Goal: Navigation & Orientation: Find specific page/section

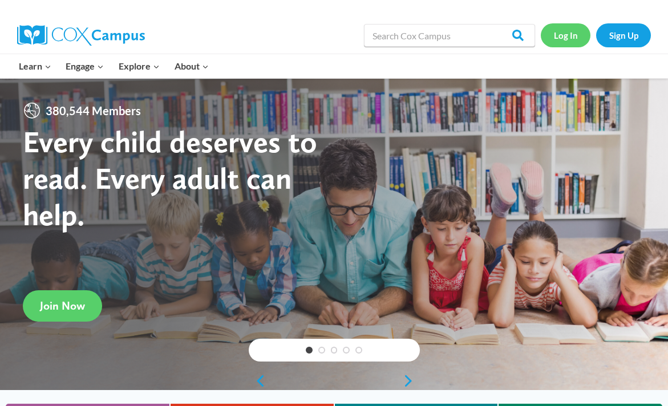
click at [570, 35] on link "Log In" at bounding box center [566, 34] width 50 height 23
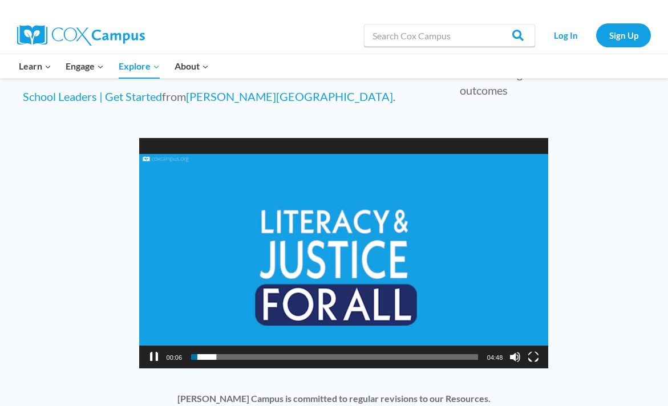
scroll to position [813, 0]
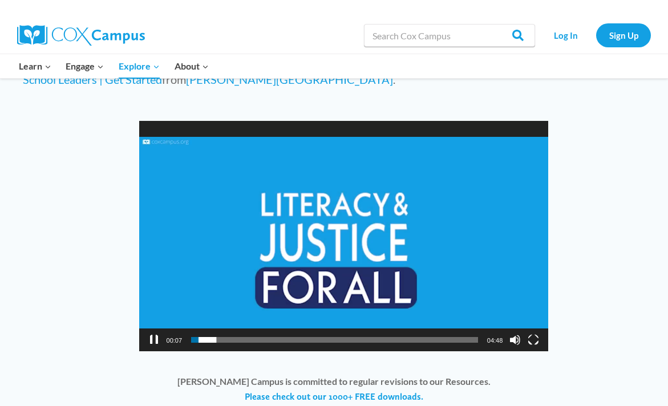
click at [154, 341] on button "Pause" at bounding box center [153, 339] width 11 height 11
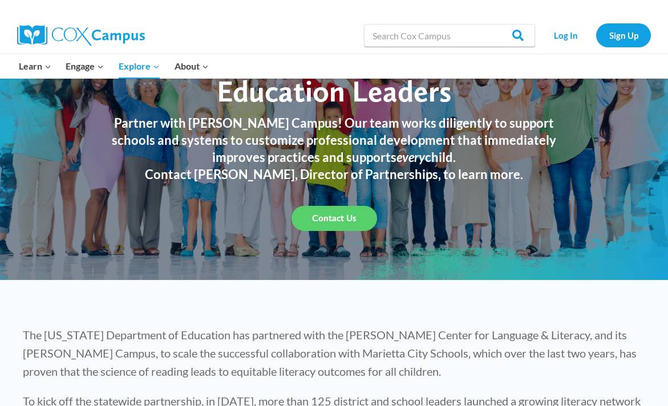
scroll to position [0, 0]
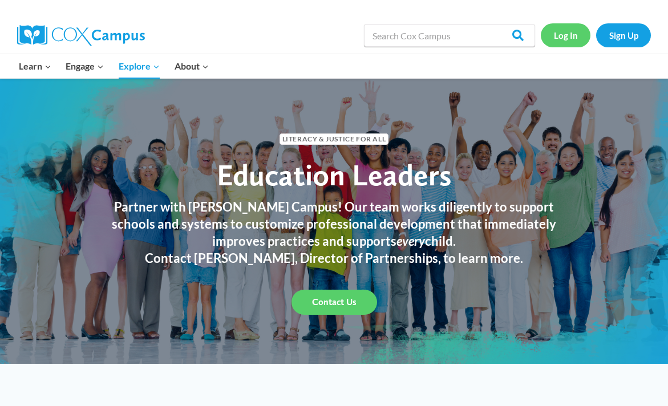
click at [562, 34] on link "Log In" at bounding box center [566, 34] width 50 height 23
